Goal: Navigation & Orientation: Find specific page/section

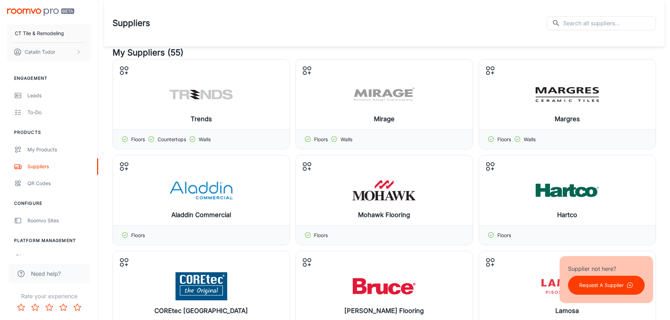
scroll to position [968, 0]
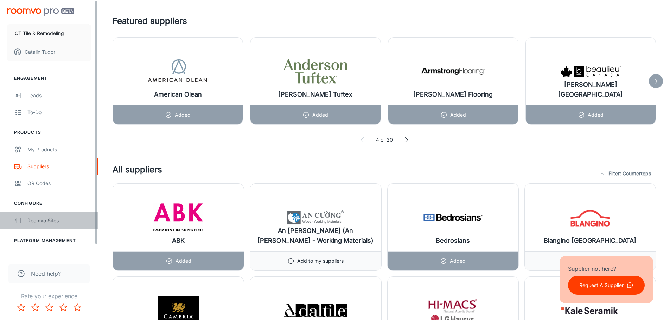
click at [67, 226] on link "Roomvo Sites" at bounding box center [49, 220] width 98 height 17
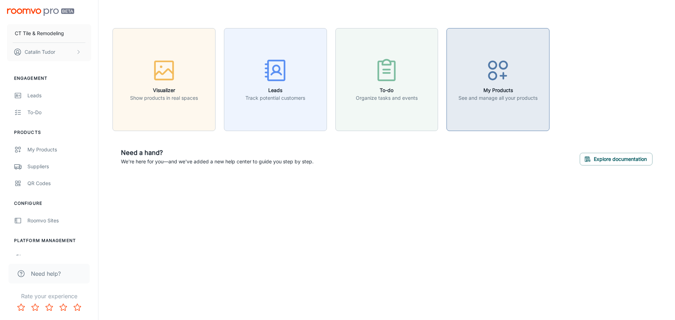
click at [505, 99] on p "See and manage all your products" at bounding box center [498, 98] width 79 height 8
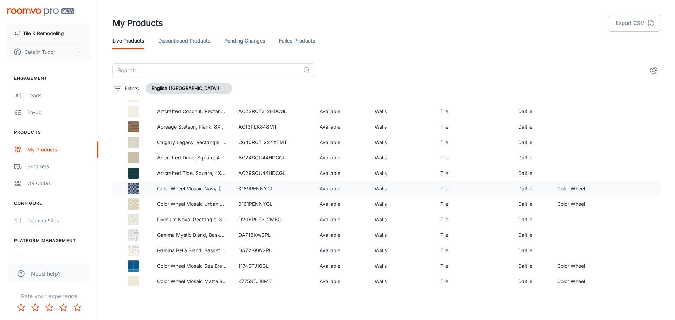
scroll to position [8189, 0]
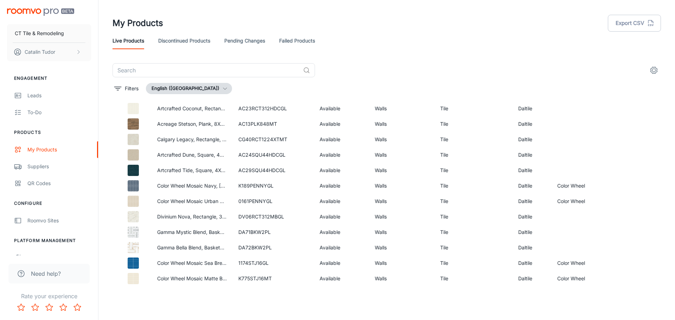
drag, startPoint x: 419, startPoint y: 197, endPoint x: 566, endPoint y: 60, distance: 200.6
click at [566, 60] on header "My Products Export CSV Live Products Discontinued Products Pending Changes Fail…" at bounding box center [386, 31] width 565 height 63
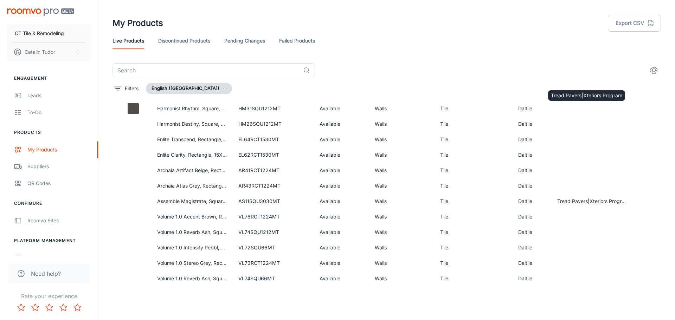
scroll to position [11338, 0]
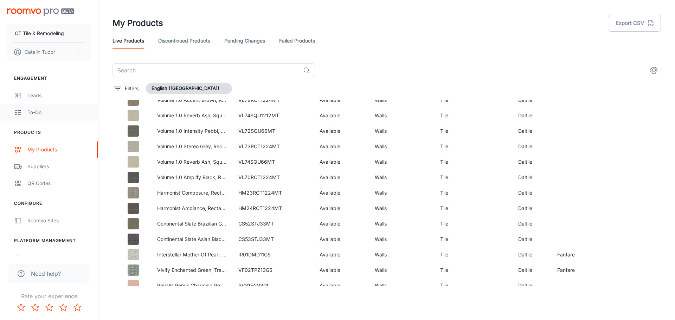
click at [64, 113] on div "To-do" at bounding box center [59, 113] width 64 height 8
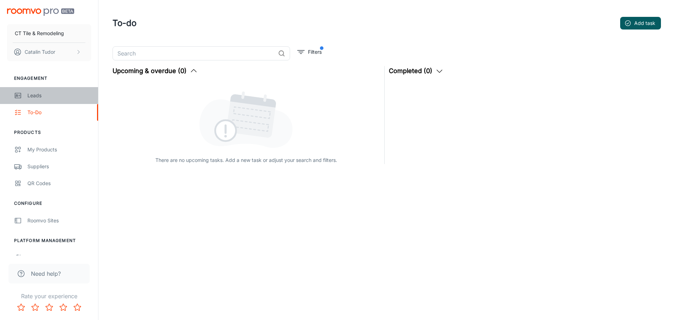
click at [37, 98] on div "Leads" at bounding box center [59, 96] width 64 height 8
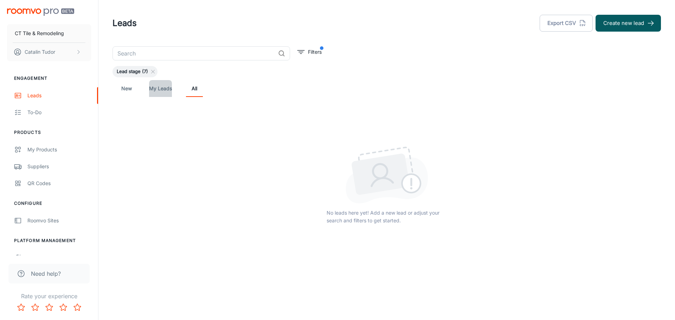
click at [159, 87] on link "My Leads" at bounding box center [160, 88] width 23 height 17
click at [199, 87] on link "All" at bounding box center [194, 88] width 17 height 17
click at [134, 88] on link "New" at bounding box center [126, 88] width 17 height 17
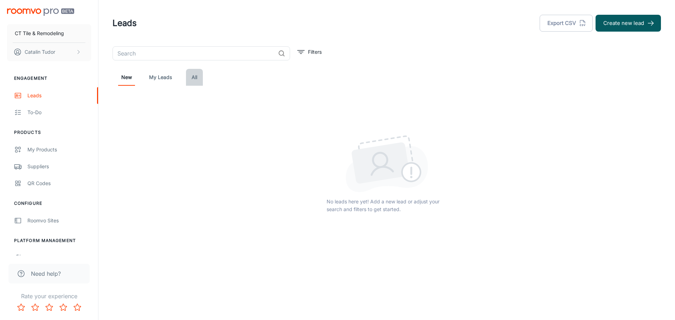
click at [197, 77] on link "All" at bounding box center [194, 77] width 17 height 17
